Goal: Task Accomplishment & Management: Complete application form

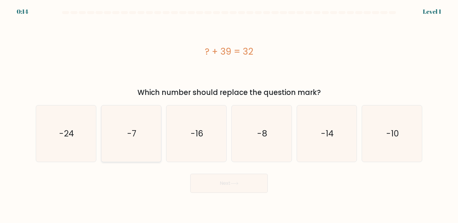
click at [141, 131] on icon "-7" at bounding box center [131, 133] width 56 height 56
click at [229, 115] on input "b. -7" at bounding box center [229, 113] width 0 height 3
radio input "true"
click at [243, 183] on button "Next" at bounding box center [229, 183] width 78 height 19
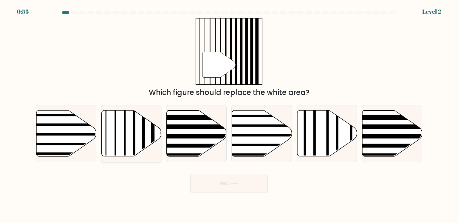
click at [140, 134] on icon at bounding box center [131, 133] width 60 height 46
click at [229, 115] on input "b." at bounding box center [229, 113] width 0 height 3
radio input "true"
click at [217, 188] on button "Next" at bounding box center [229, 183] width 78 height 19
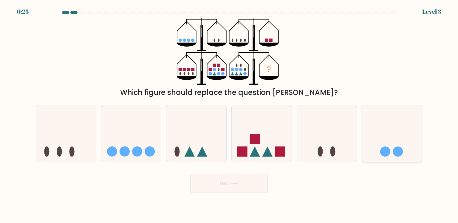
click at [391, 149] on icon at bounding box center [392, 134] width 60 height 50
click at [229, 115] on input "f." at bounding box center [229, 113] width 0 height 3
radio input "true"
click at [237, 184] on icon at bounding box center [235, 183] width 8 height 3
